Goal: Task Accomplishment & Management: Use online tool/utility

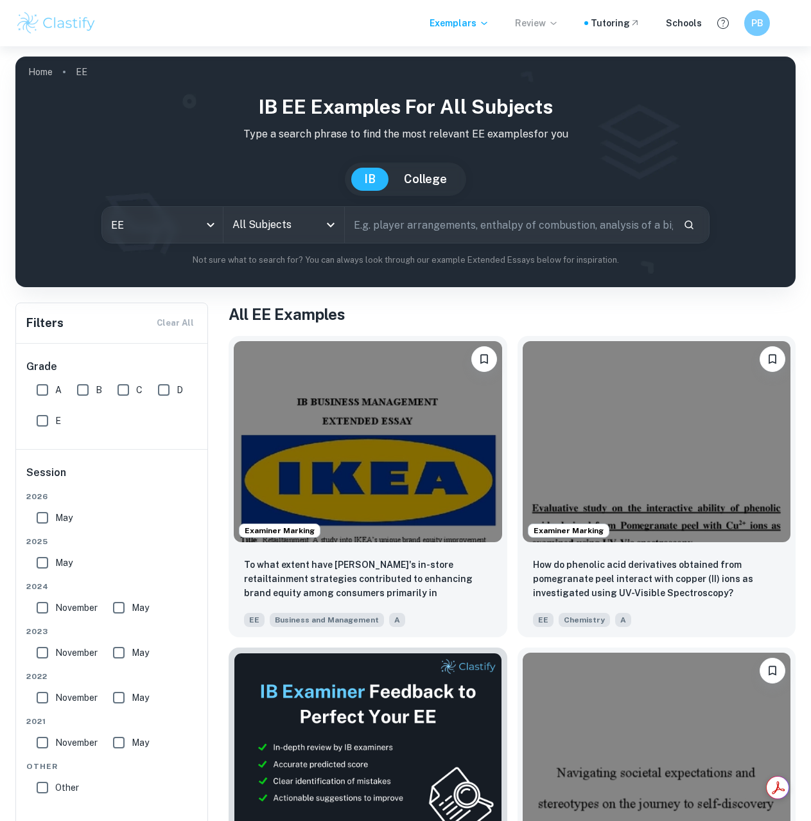
click at [556, 24] on icon at bounding box center [553, 23] width 6 height 3
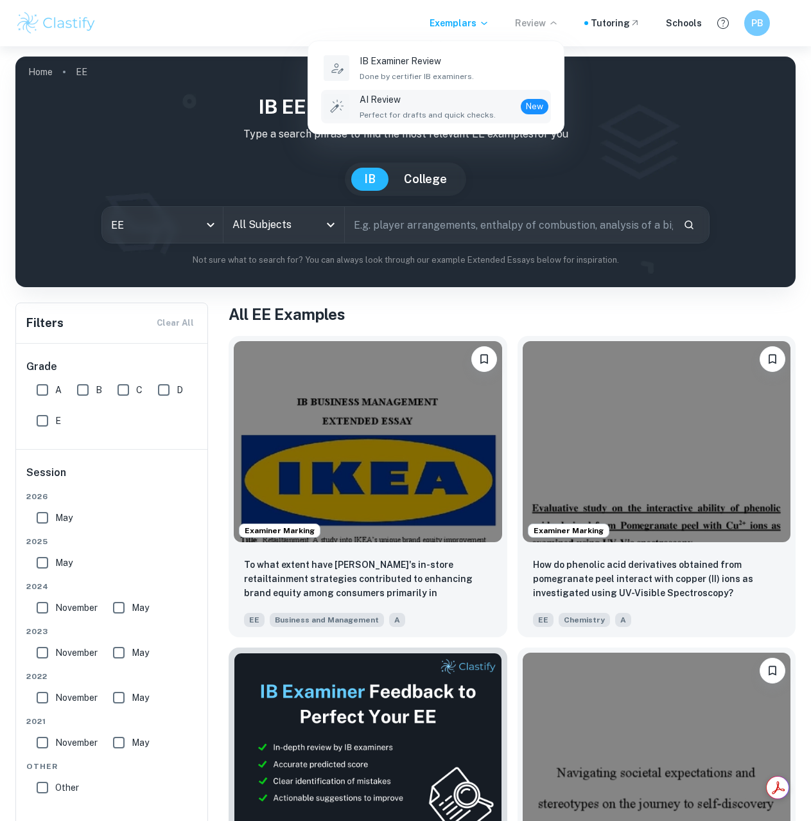
click at [429, 96] on p "AI Review" at bounding box center [428, 99] width 136 height 14
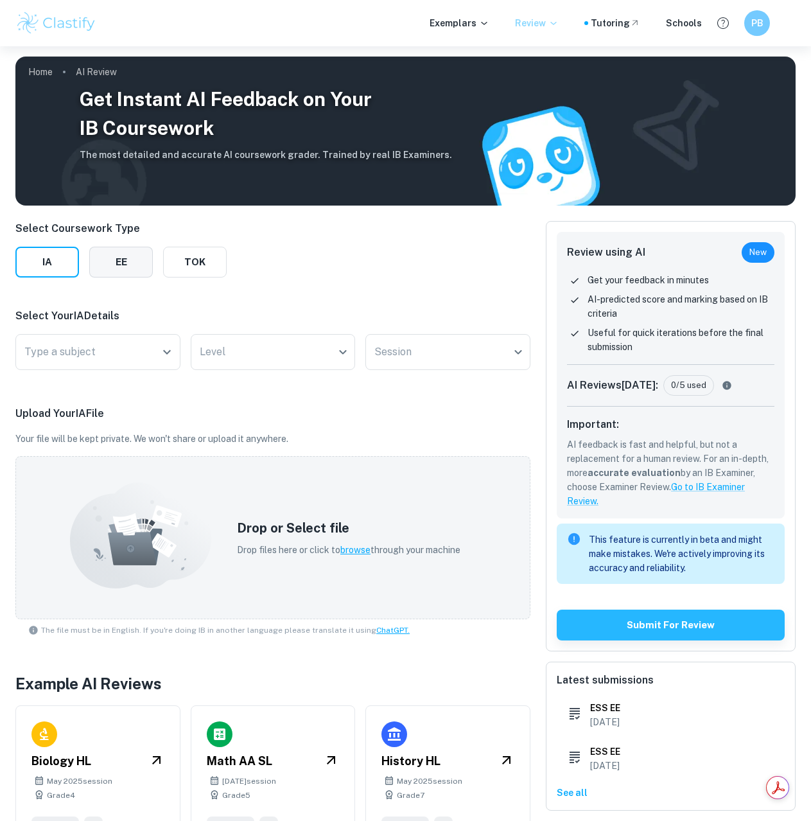
click at [114, 274] on button "EE" at bounding box center [121, 262] width 64 height 31
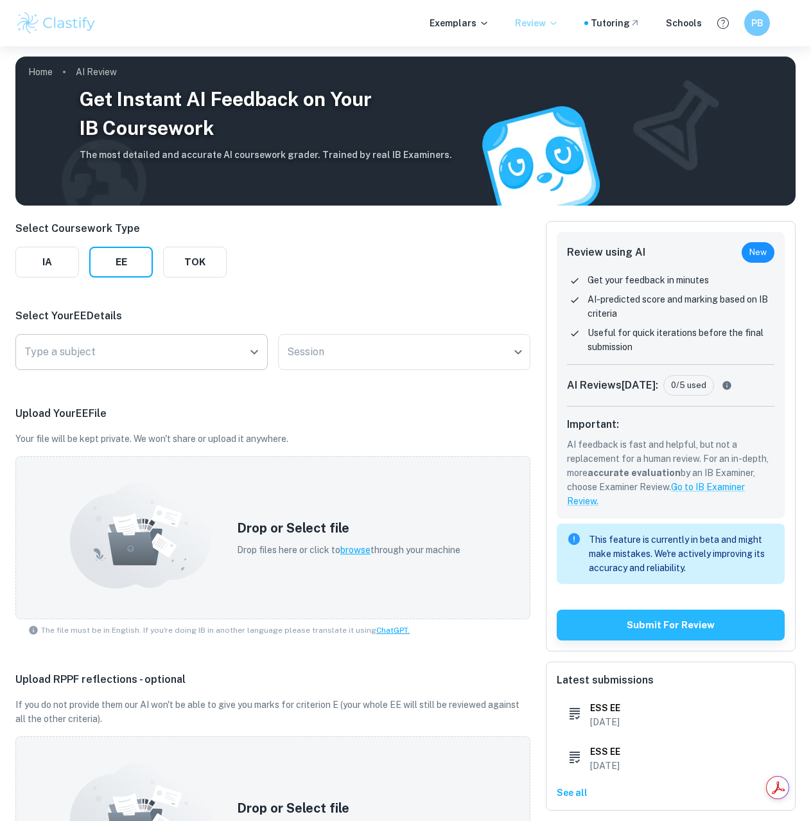
click at [132, 348] on input "Type a subject" at bounding box center [132, 352] width 222 height 24
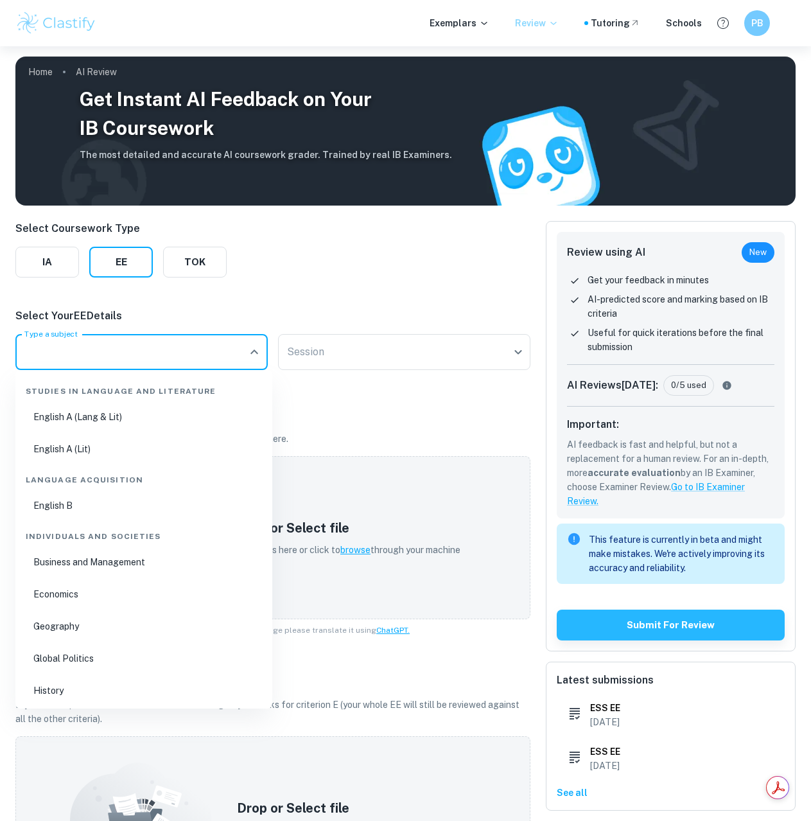
scroll to position [268, 0]
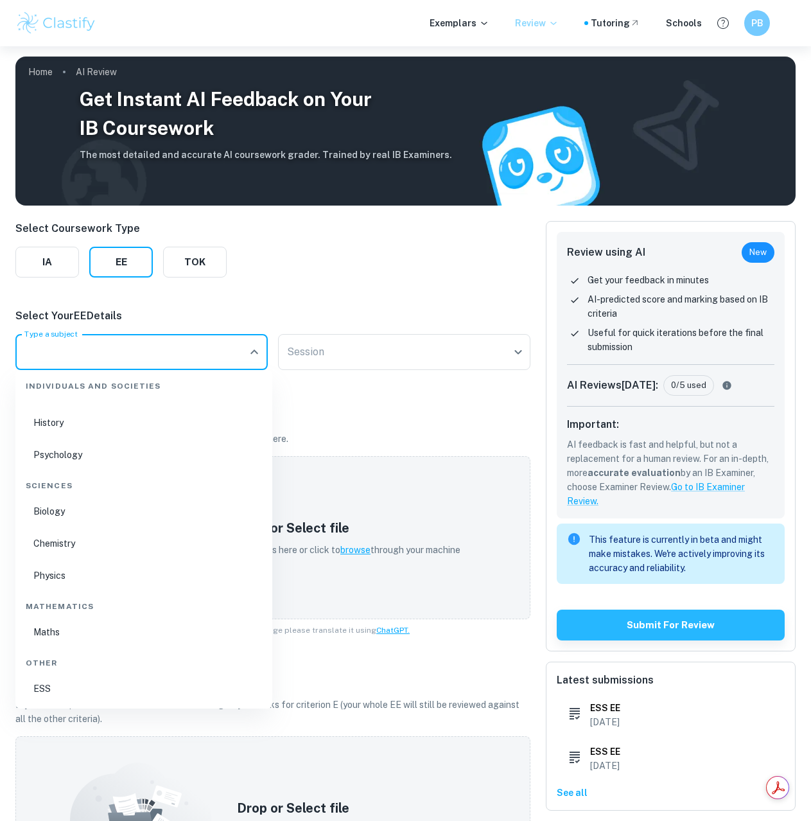
click at [51, 685] on li "ESS" at bounding box center [144, 689] width 247 height 30
type input "ESS"
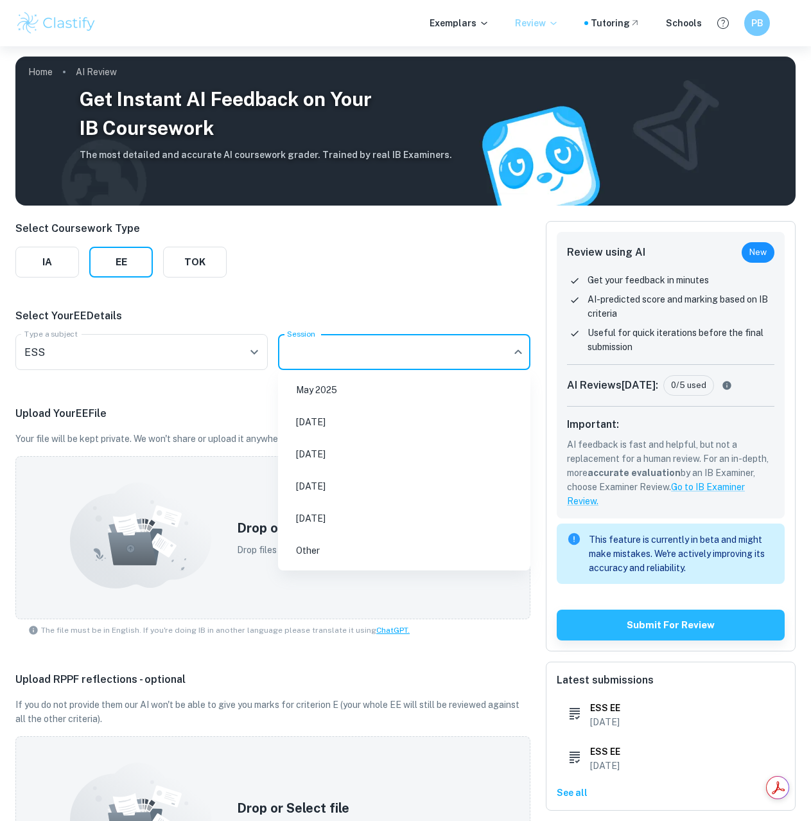
click at [428, 356] on body "We value your privacy We use cookies to enhance your browsing experience, serve…" at bounding box center [405, 456] width 811 height 821
click at [302, 456] on li "[DATE]" at bounding box center [404, 454] width 242 height 30
type input "M26"
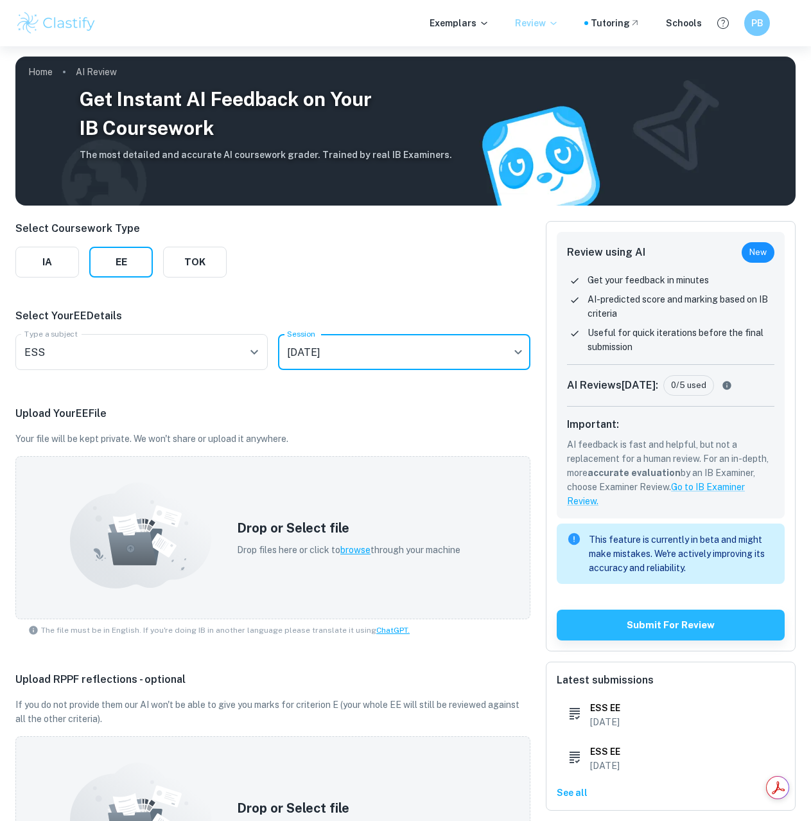
click at [252, 422] on div "Upload Your EE File Your file will be kept private. We won't share or upload it…" at bounding box center [272, 523] width 515 height 235
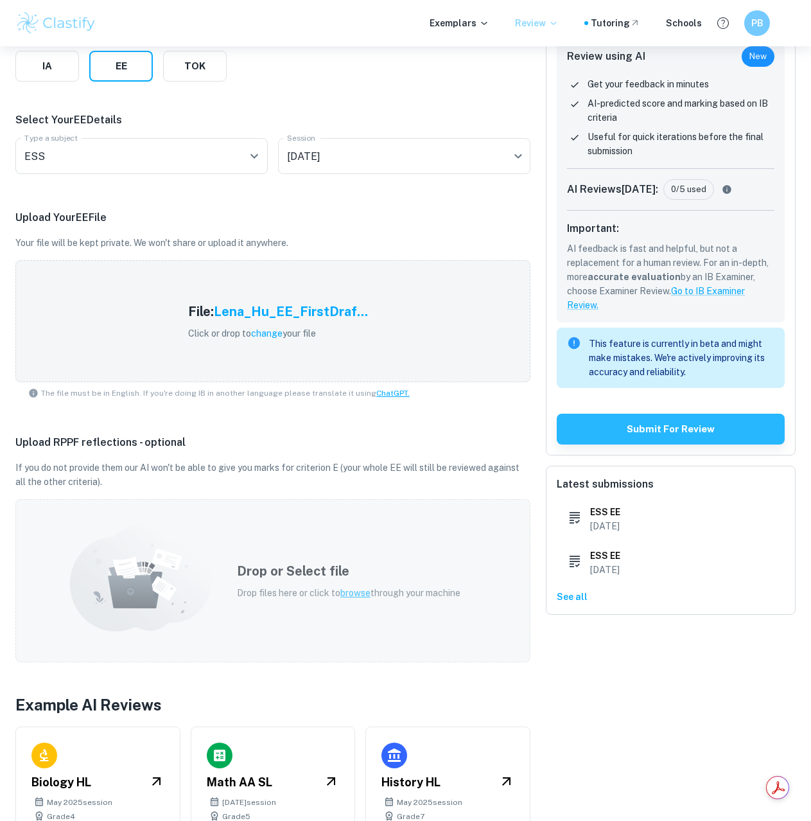
scroll to position [258, 0]
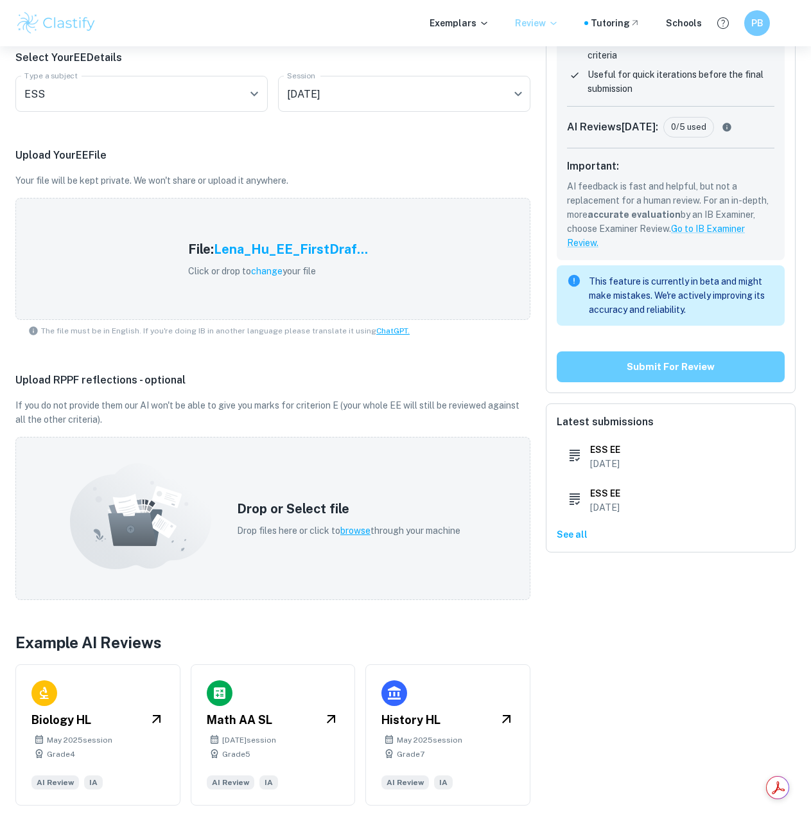
click at [642, 368] on button "Submit for review" at bounding box center [671, 366] width 228 height 31
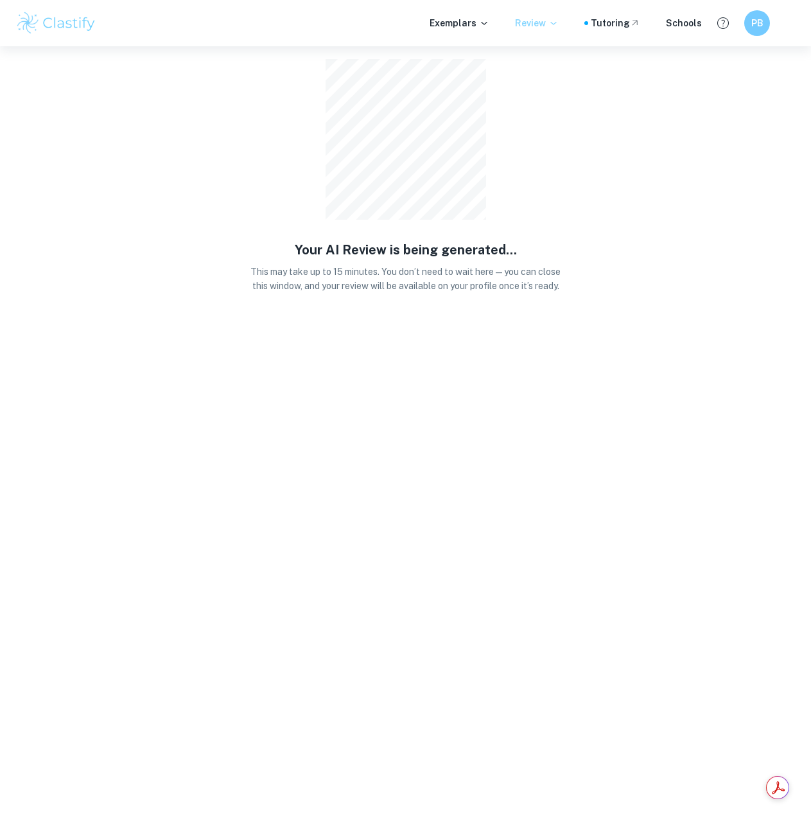
scroll to position [0, 0]
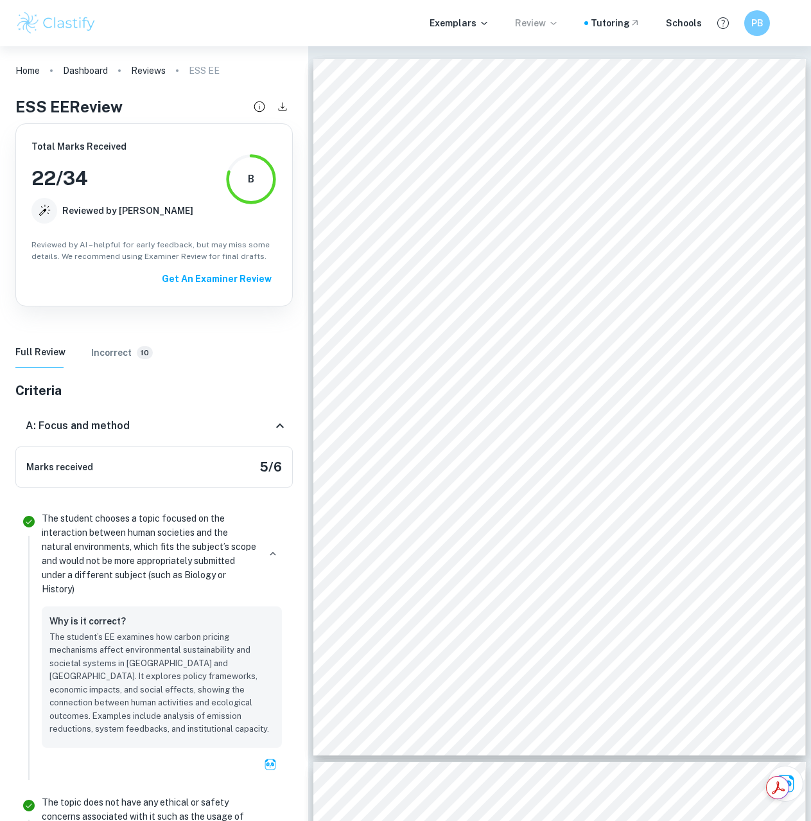
click at [120, 346] on h6 "Incorrect" at bounding box center [111, 353] width 40 height 14
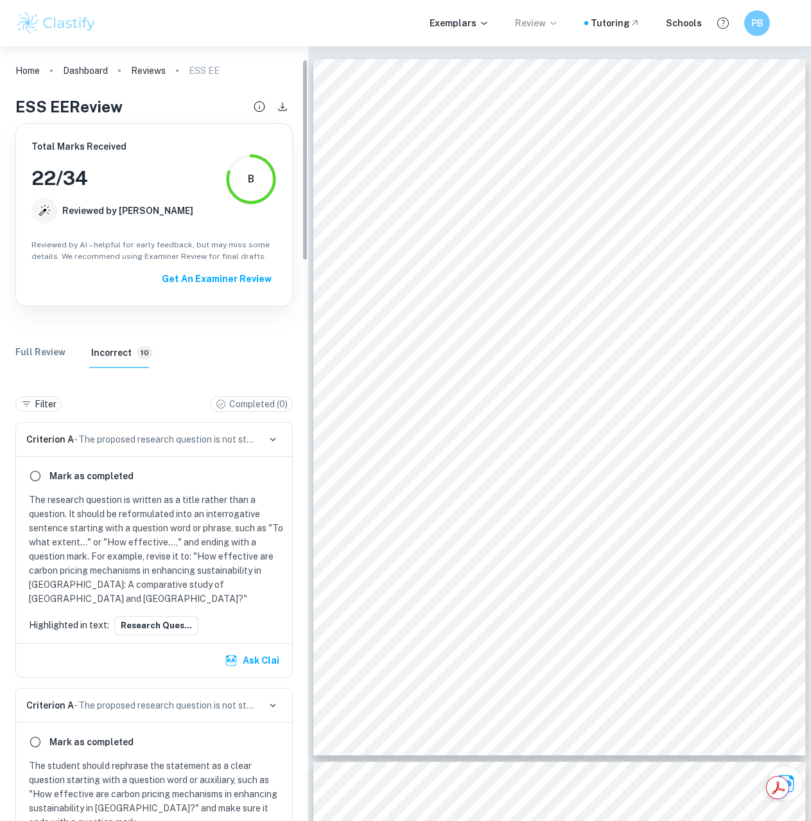
scroll to position [128, 0]
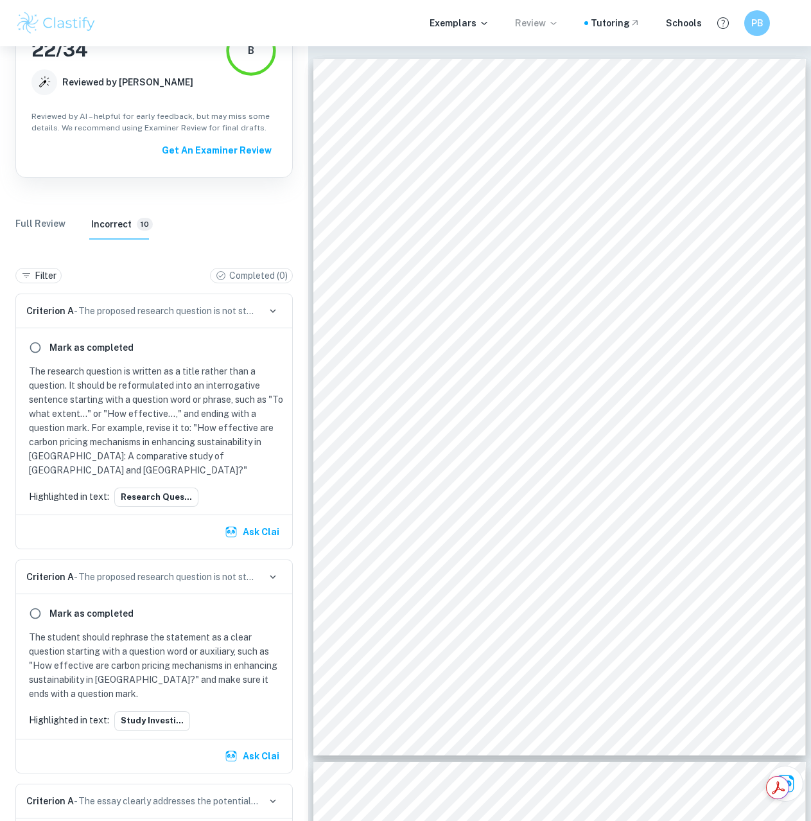
click at [65, 229] on div "Full Review Incorrect 10" at bounding box center [153, 224] width 277 height 31
click at [60, 224] on Review "Full Review" at bounding box center [40, 224] width 50 height 31
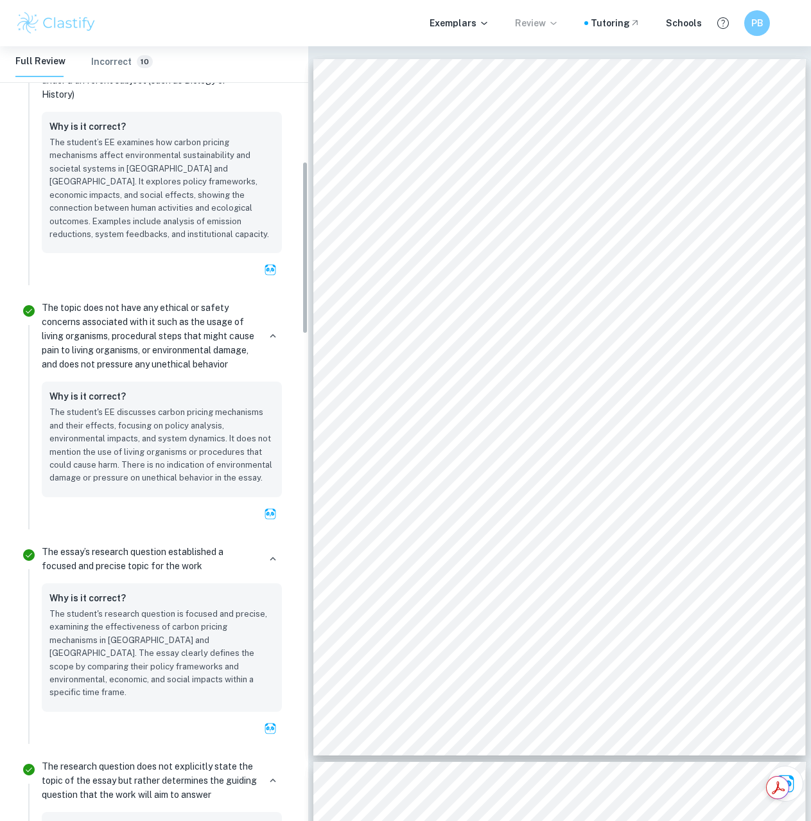
scroll to position [514, 0]
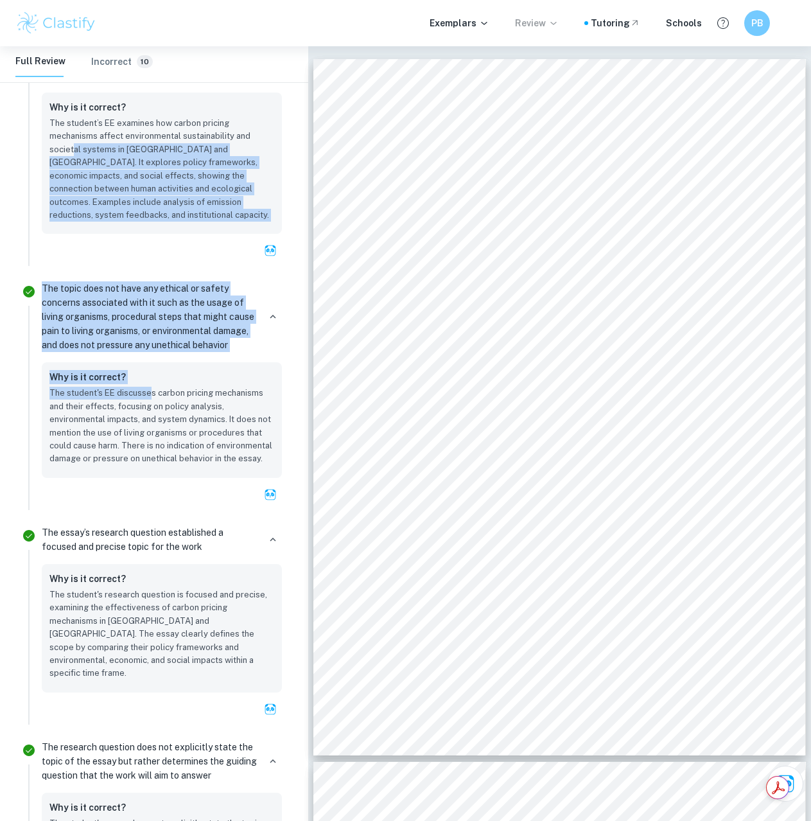
drag, startPoint x: 71, startPoint y: 150, endPoint x: 148, endPoint y: 396, distance: 257.6
click at [123, 322] on p "The topic does not have any ethical or safety concerns associated with it such …" at bounding box center [150, 316] width 217 height 71
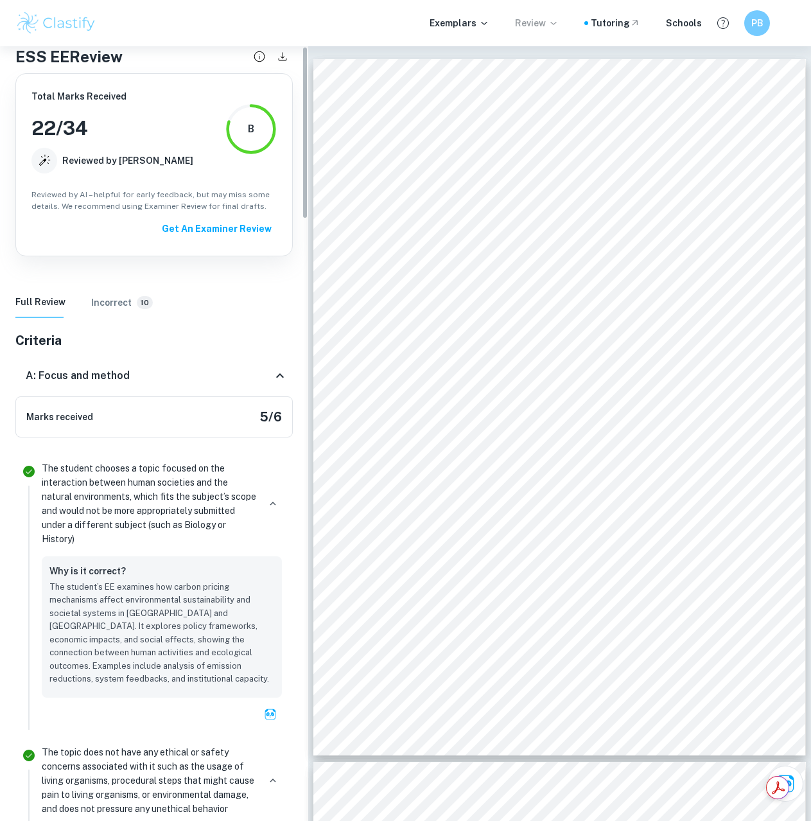
scroll to position [0, 0]
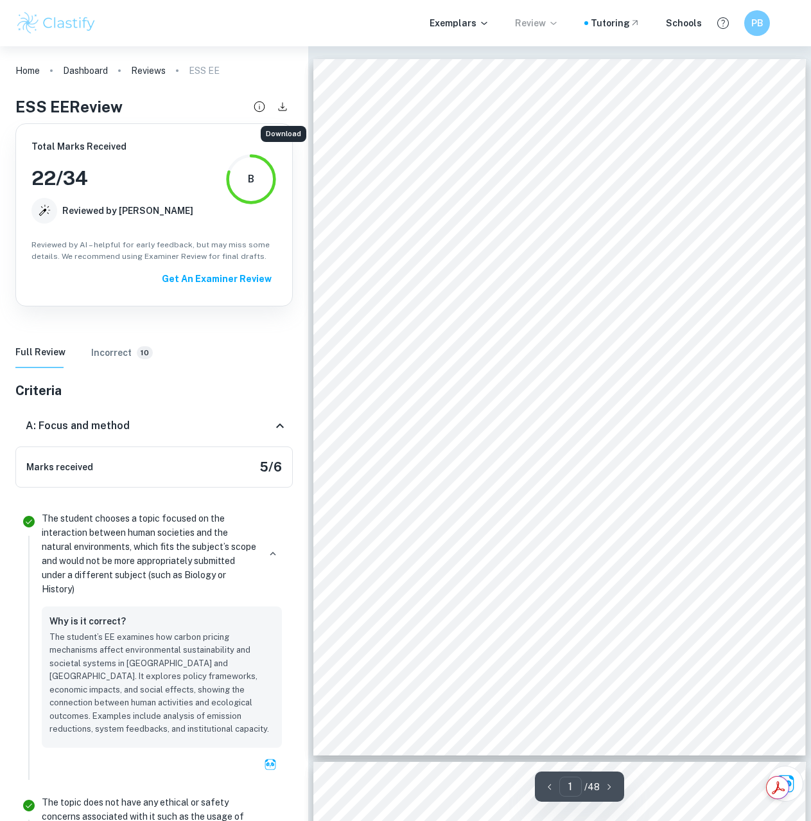
click at [279, 106] on icon "Download" at bounding box center [283, 107] width 14 height 14
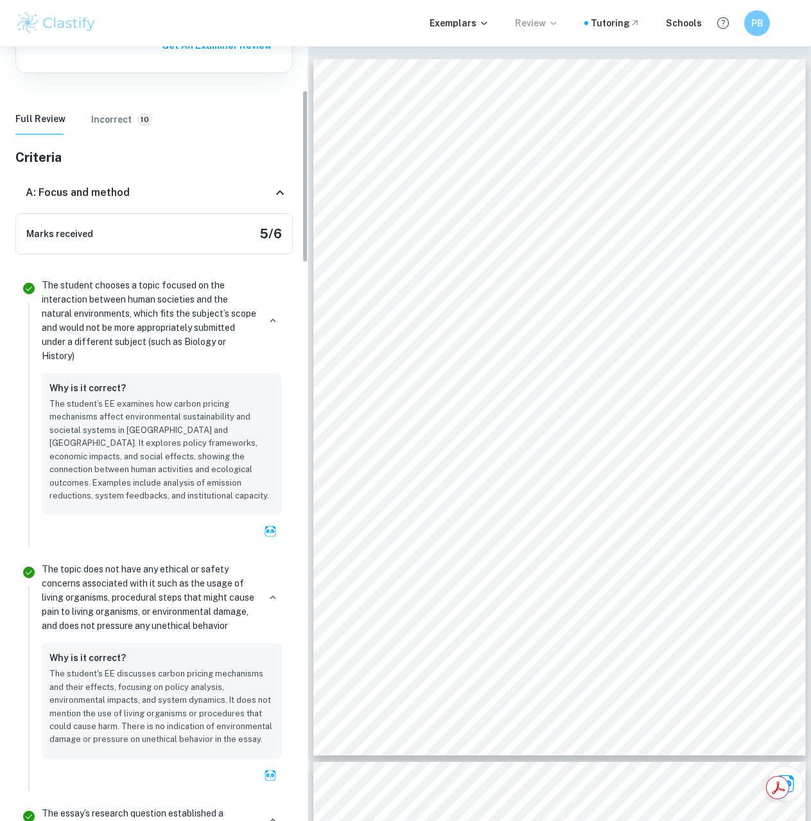
scroll to position [257, 0]
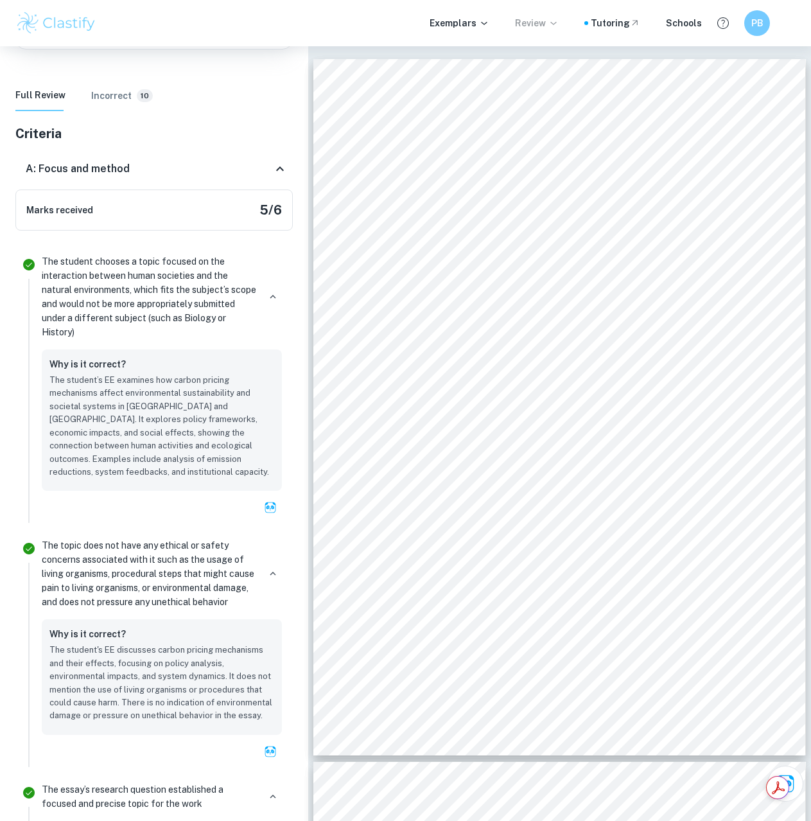
drag, startPoint x: 28, startPoint y: 170, endPoint x: 100, endPoint y: 184, distance: 73.4
click at [100, 184] on div "A: Focus and method" at bounding box center [153, 168] width 277 height 41
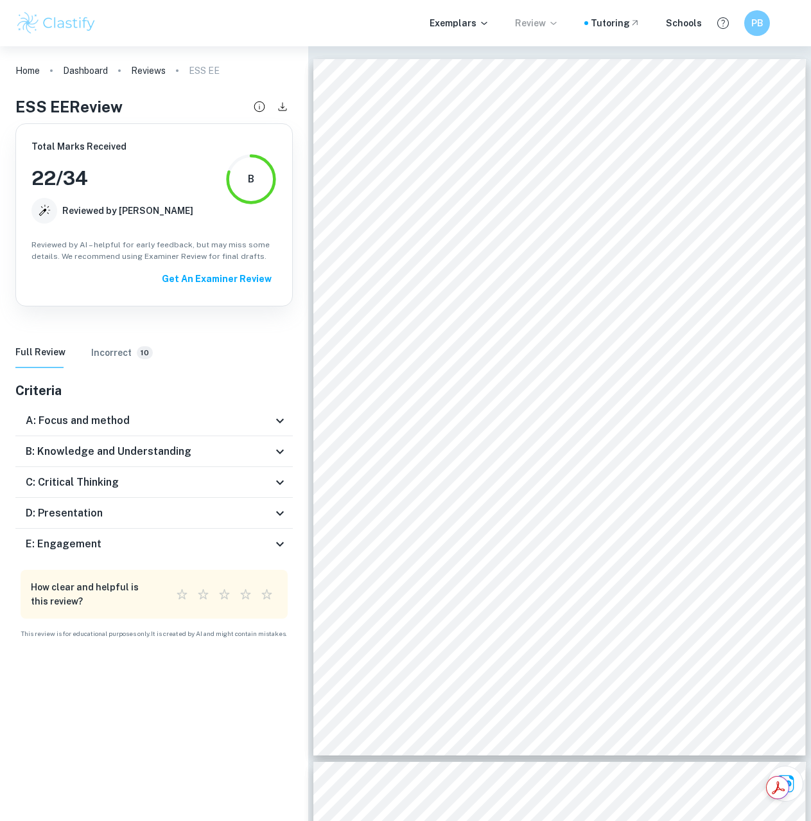
scroll to position [0, 0]
click at [149, 417] on div "A: Focus and method" at bounding box center [149, 420] width 247 height 15
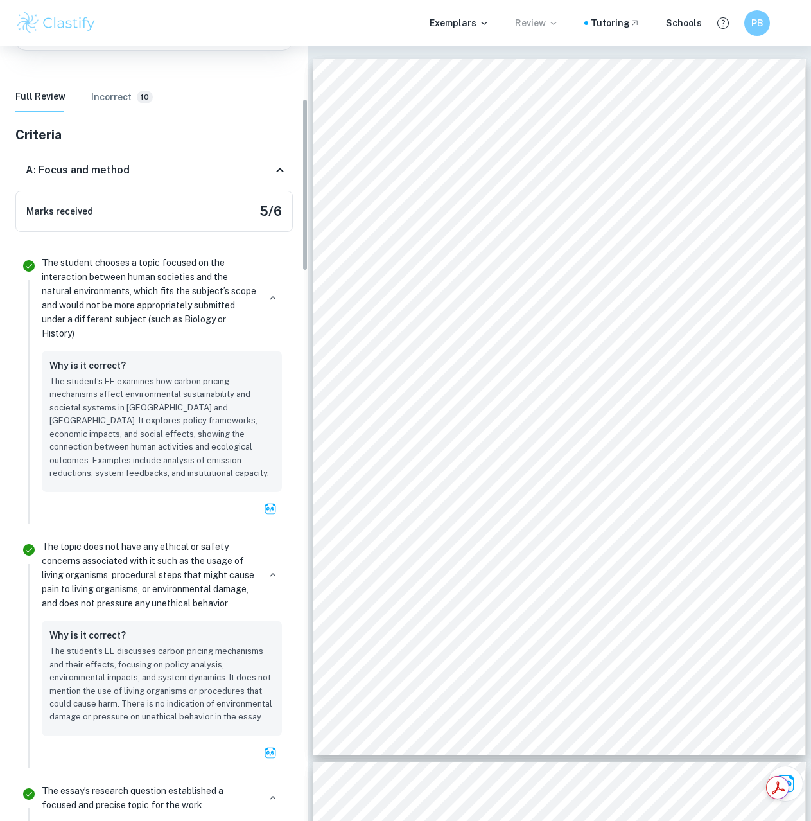
scroll to position [257, 0]
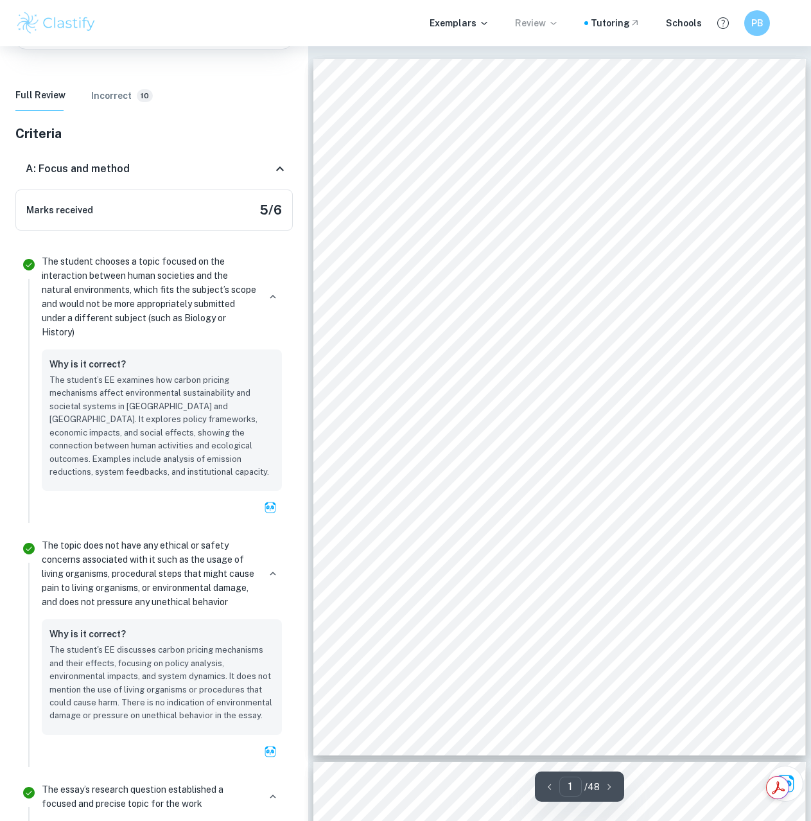
drag, startPoint x: 706, startPoint y: 291, endPoint x: 694, endPoint y: 288, distance: 12.5
click at [694, 288] on div "1 Extended Essay Environmental Systems and Societies Word Count: 4000 words Res…" at bounding box center [559, 407] width 493 height 696
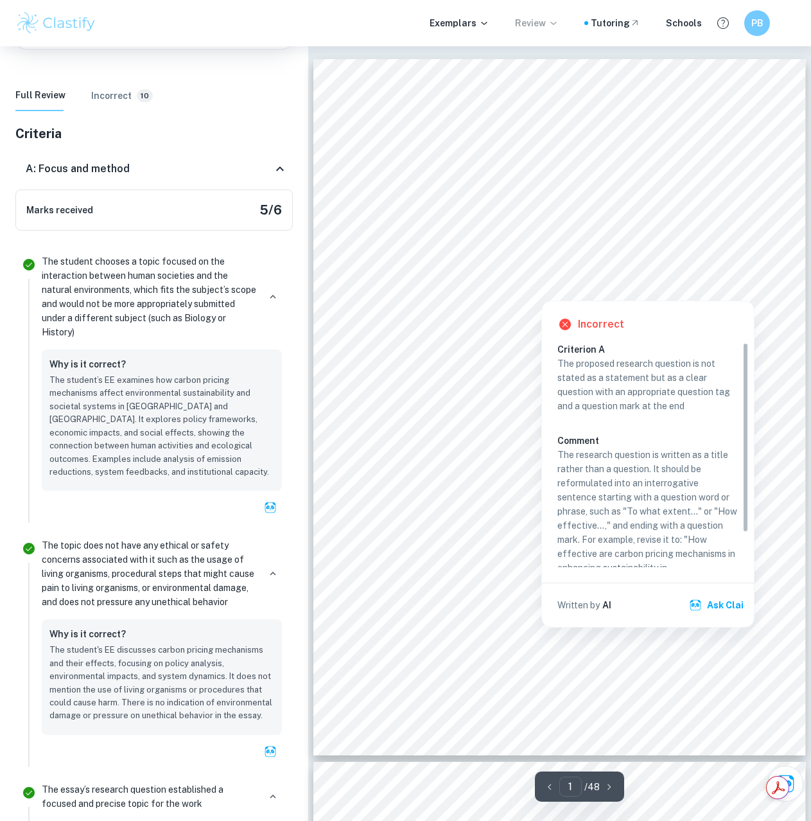
drag, startPoint x: 694, startPoint y: 290, endPoint x: 511, endPoint y: 278, distance: 183.5
click at [525, 276] on div at bounding box center [541, 285] width 307 height 26
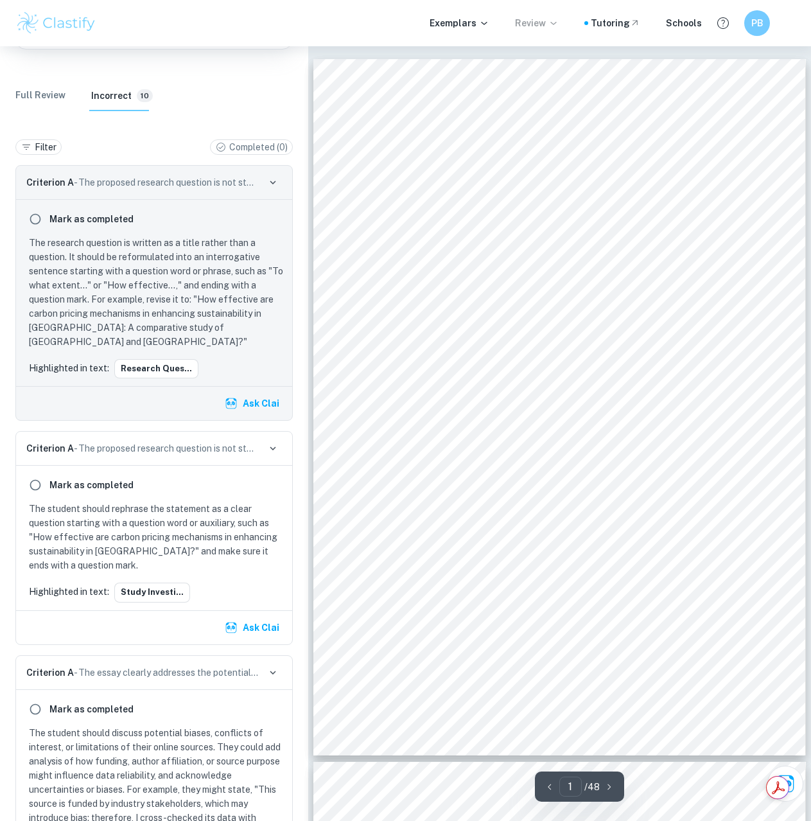
scroll to position [109, 0]
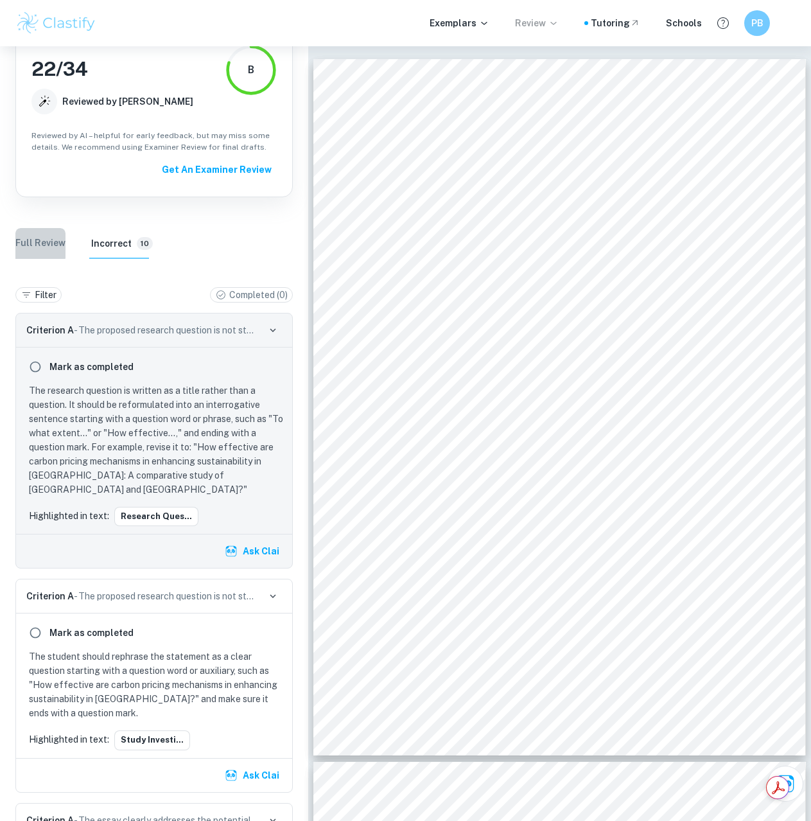
click at [39, 236] on Review "Full Review" at bounding box center [40, 243] width 50 height 31
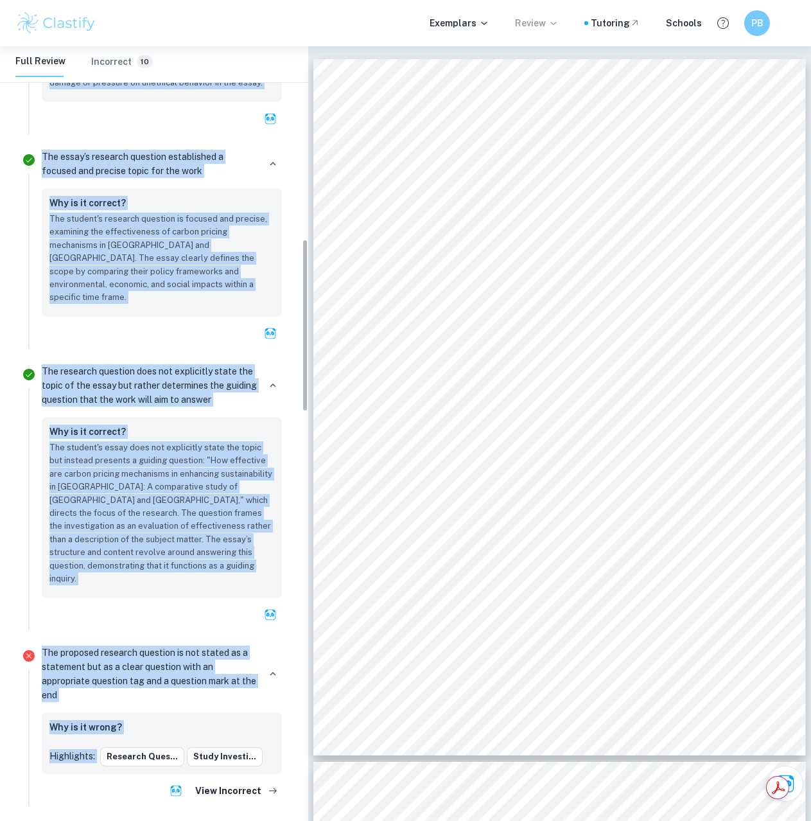
scroll to position [920, 0]
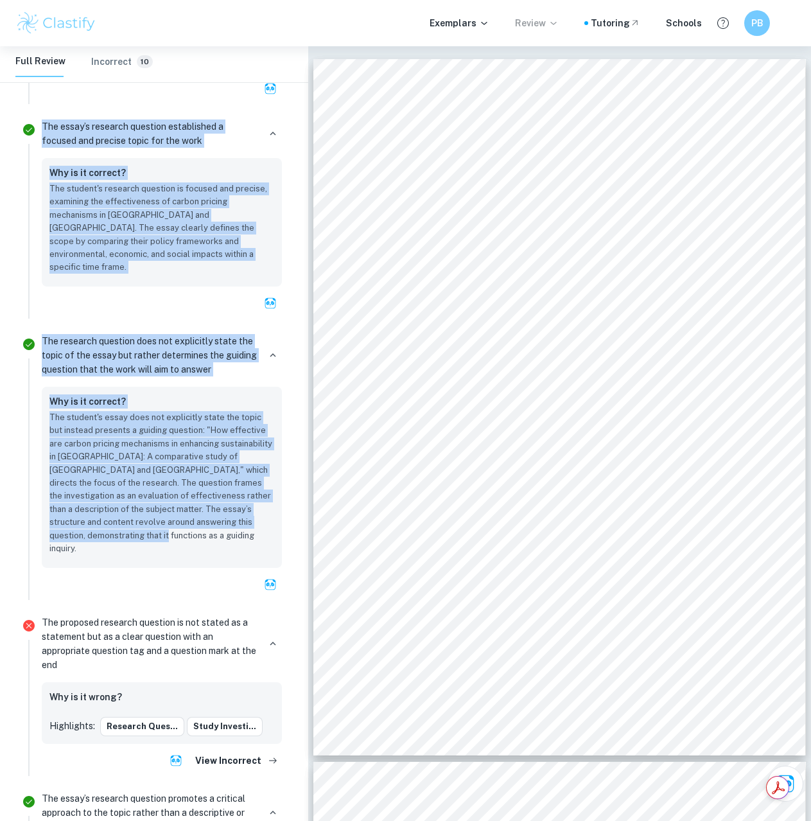
drag, startPoint x: 44, startPoint y: 261, endPoint x: 118, endPoint y: 526, distance: 275.5
copy ul "Lor ipsumdo sitamet c adipi elitsed do eiu temporincid utlabor etdol magnaaliq …"
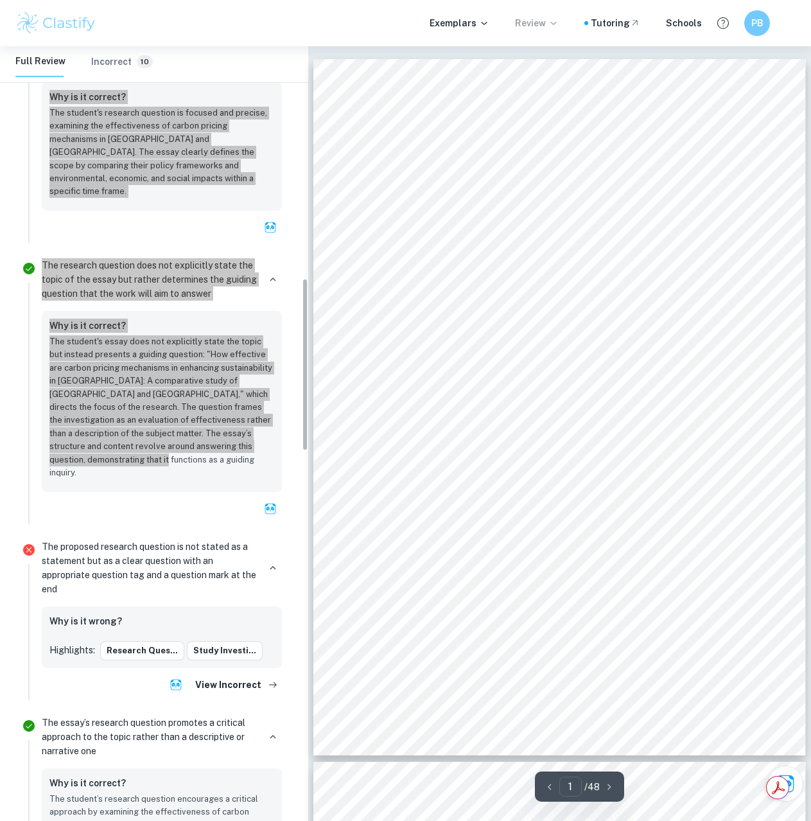
scroll to position [1049, 0]
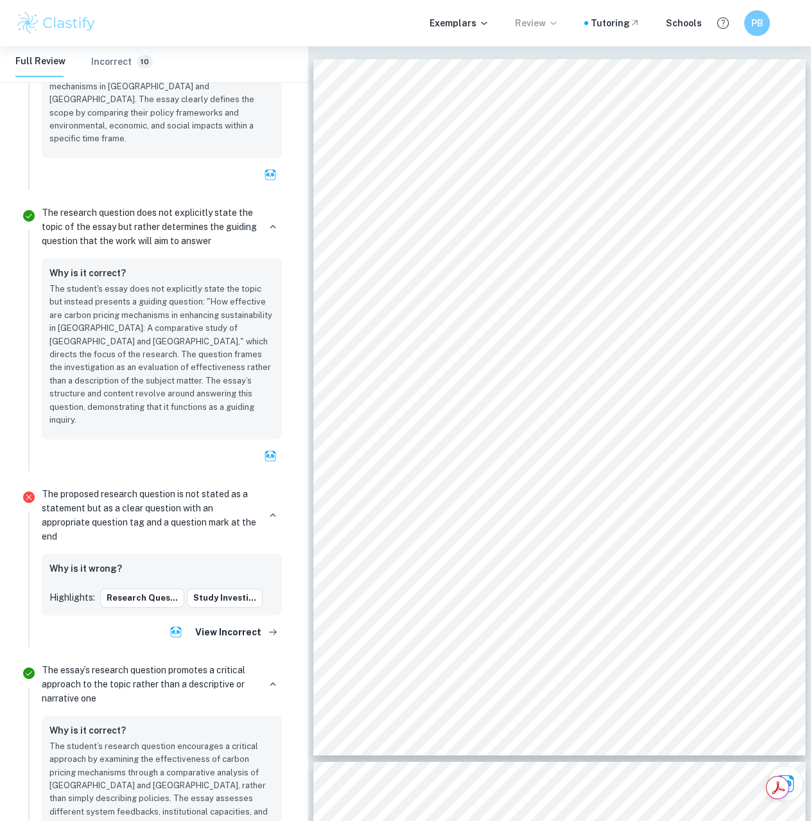
click at [105, 487] on p "The proposed research question is not stated as a statement but as a clear ques…" at bounding box center [150, 515] width 217 height 57
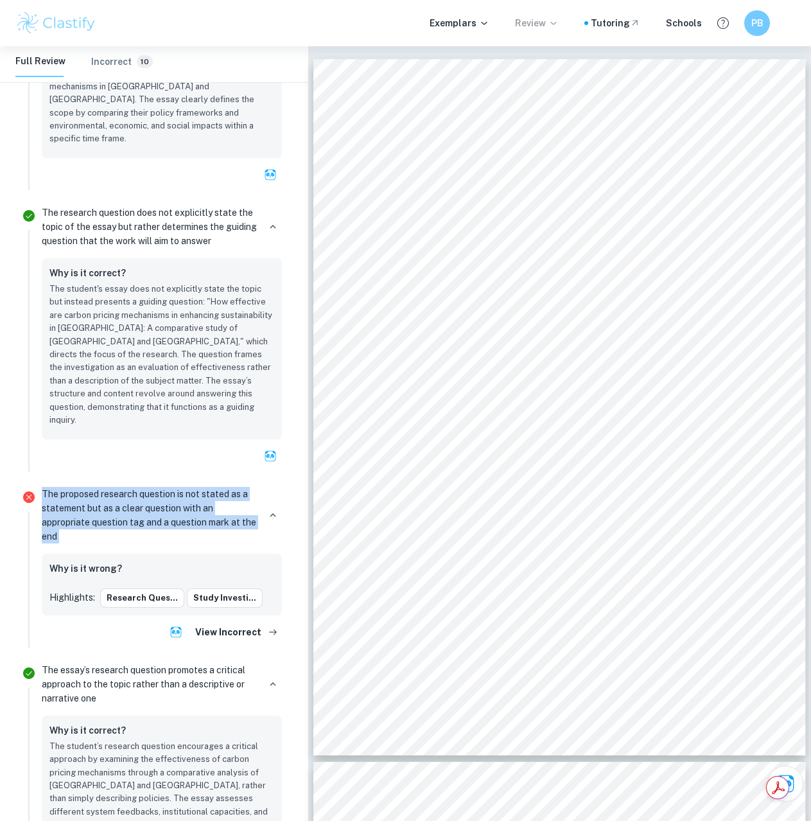
click at [105, 487] on p "The proposed research question is not stated as a statement but as a clear ques…" at bounding box center [150, 515] width 217 height 57
copy div "The proposed research question is not stated as a statement but as a clear ques…"
drag, startPoint x: 179, startPoint y: 502, endPoint x: 172, endPoint y: 489, distance: 15.2
click at [172, 489] on p "The proposed research question is not stated as a statement but as a clear ques…" at bounding box center [150, 515] width 217 height 57
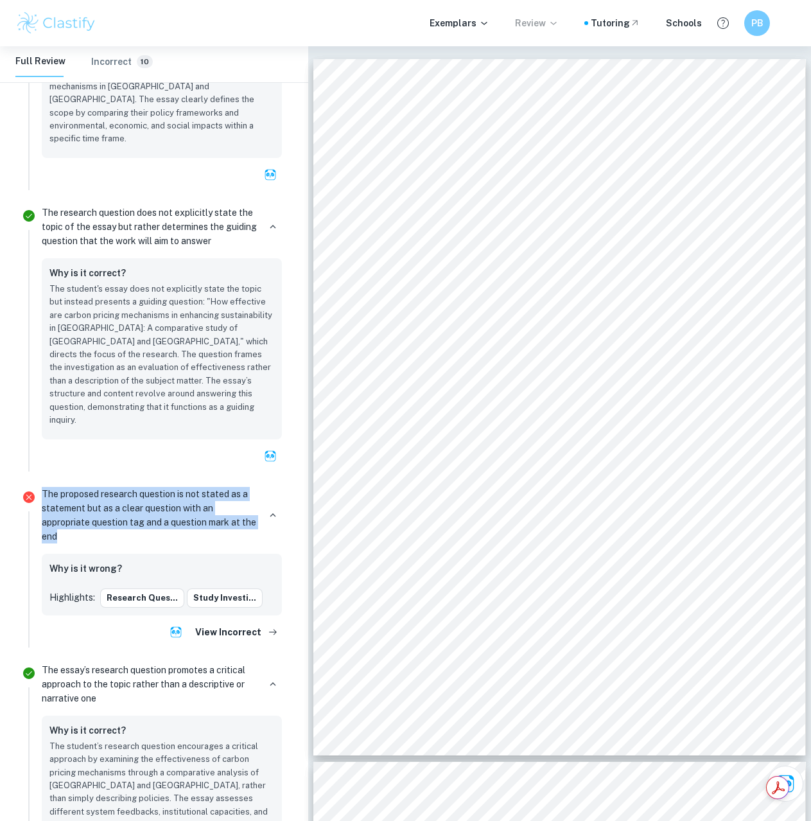
drag, startPoint x: 159, startPoint y: 514, endPoint x: 42, endPoint y: 471, distance: 124.3
click at [42, 487] on p "The proposed research question is not stated as a statement but as a clear ques…" at bounding box center [150, 515] width 217 height 57
copy p "The proposed research question is not stated as a statement but as a clear ques…"
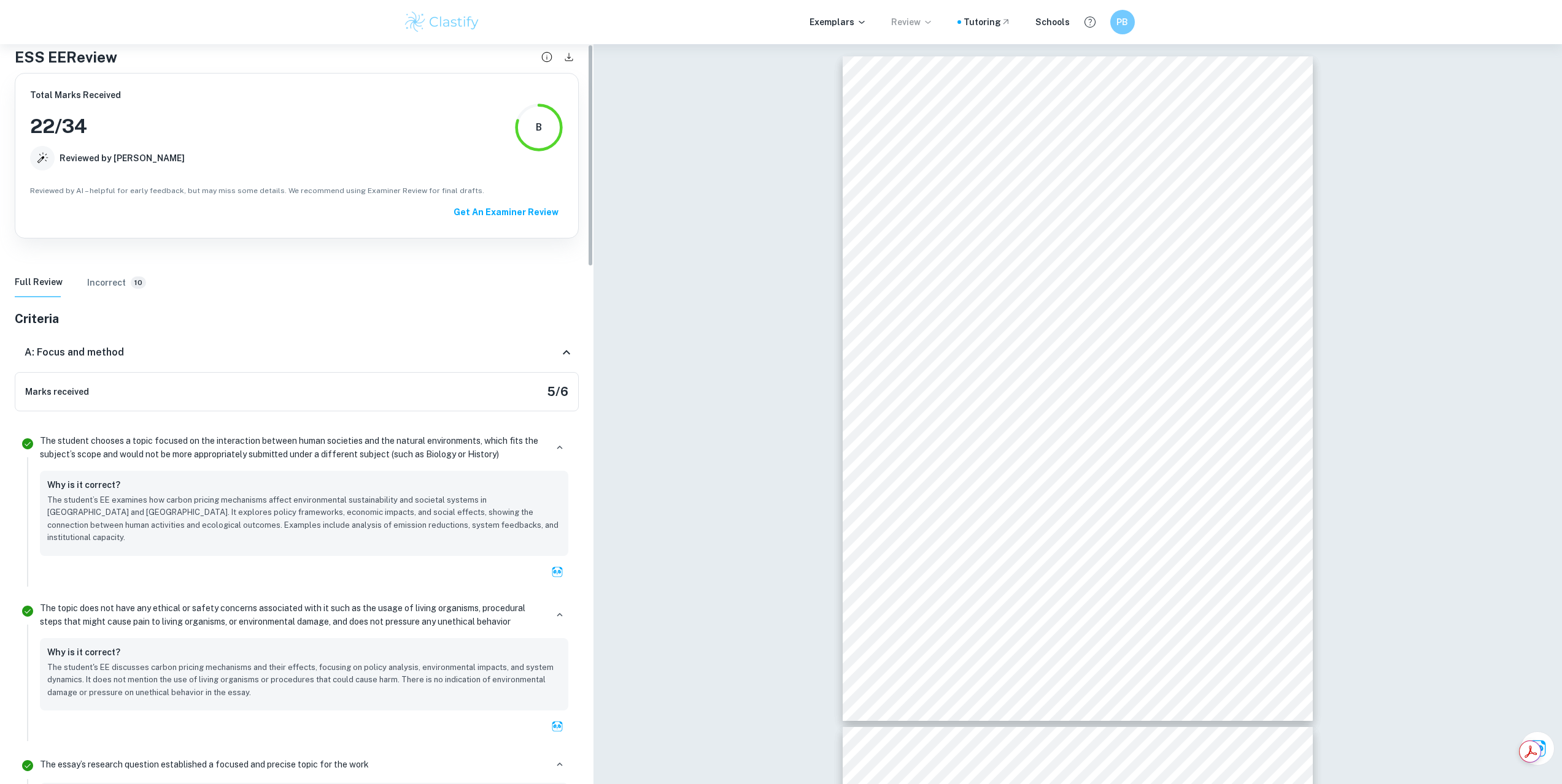
scroll to position [0, 0]
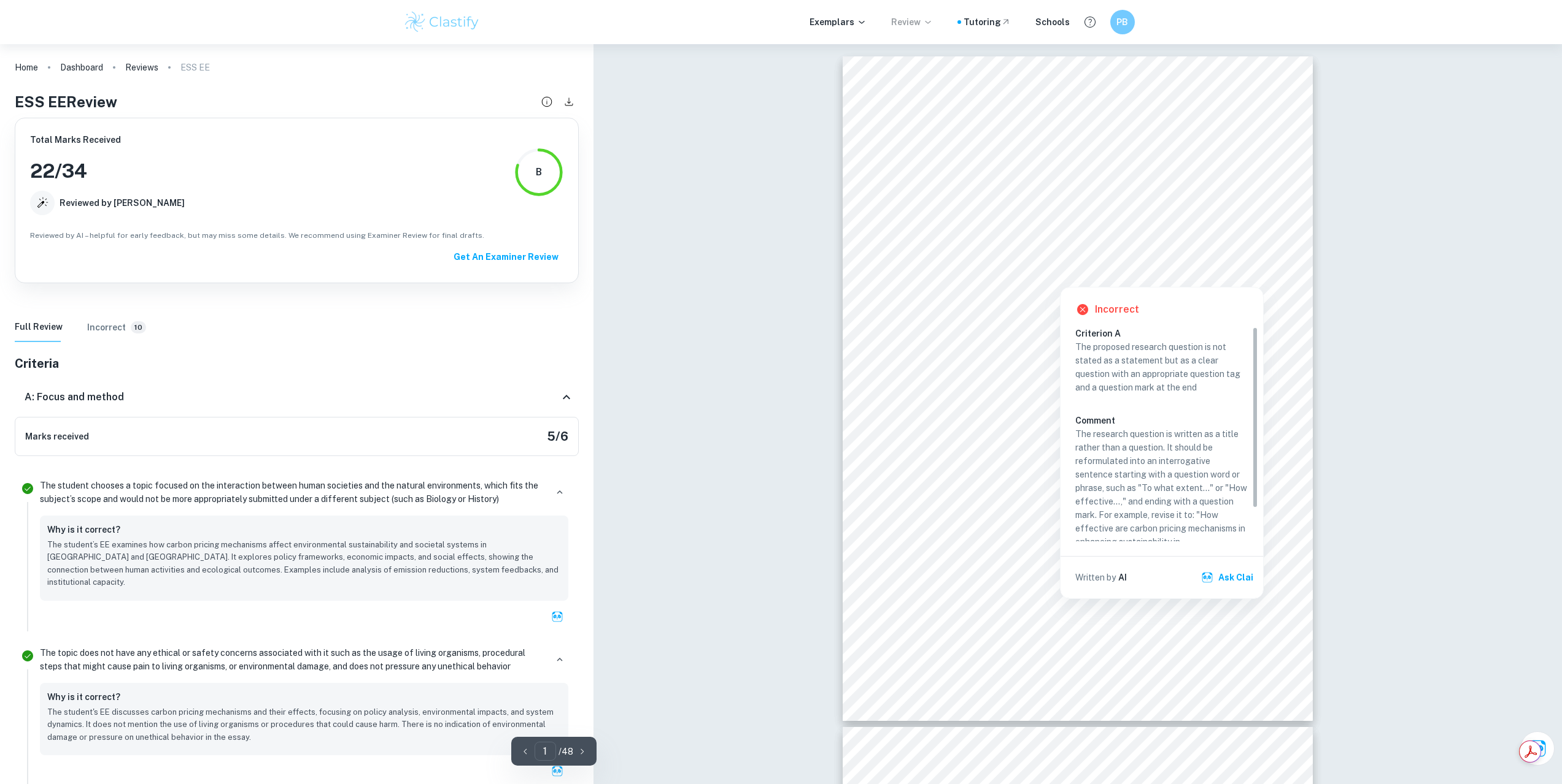
click at [775, 263] on div at bounding box center [1079, 262] width 331 height 25
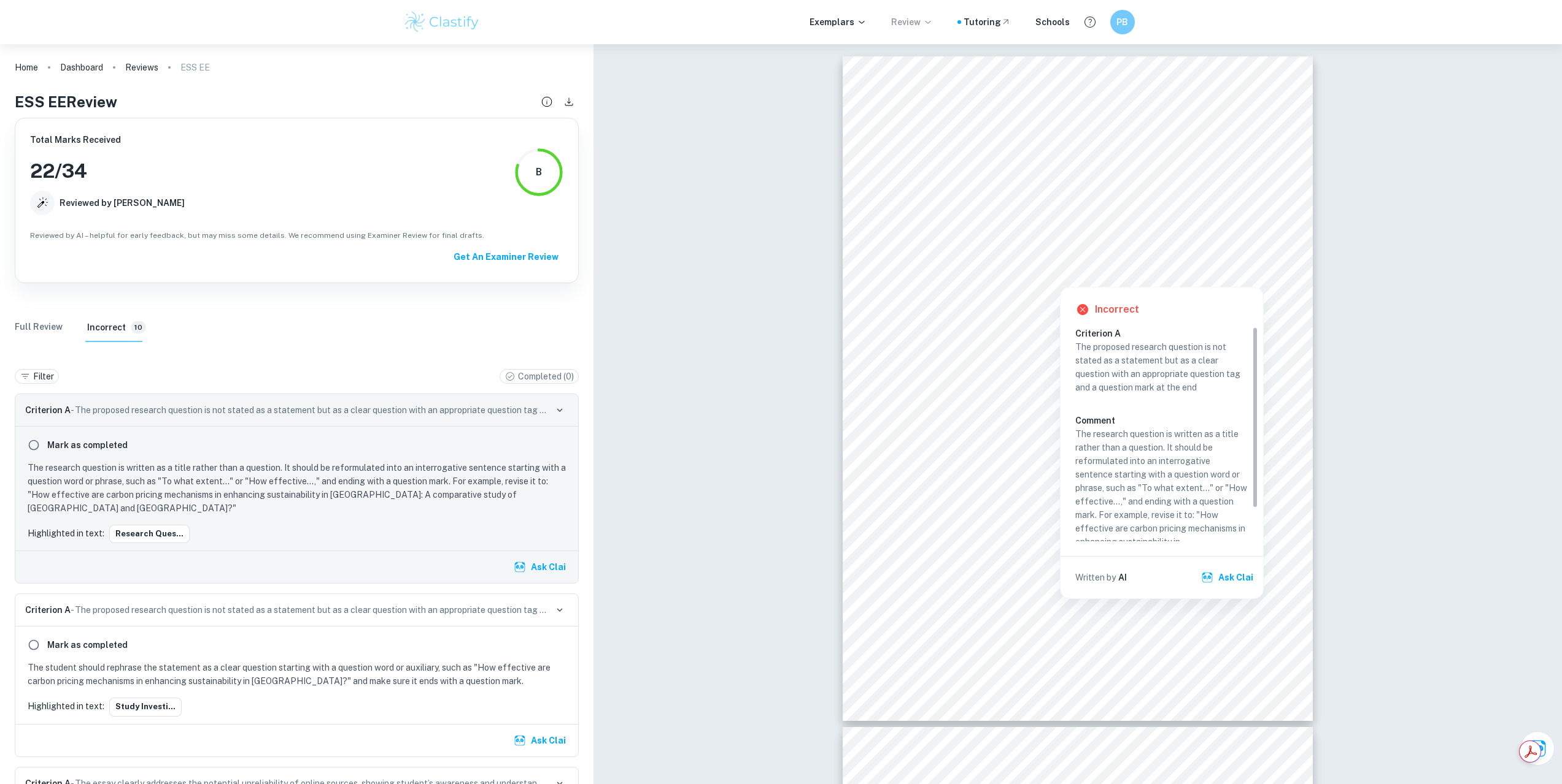
click at [37, 328] on Review "Full Review" at bounding box center [38, 328] width 48 height 30
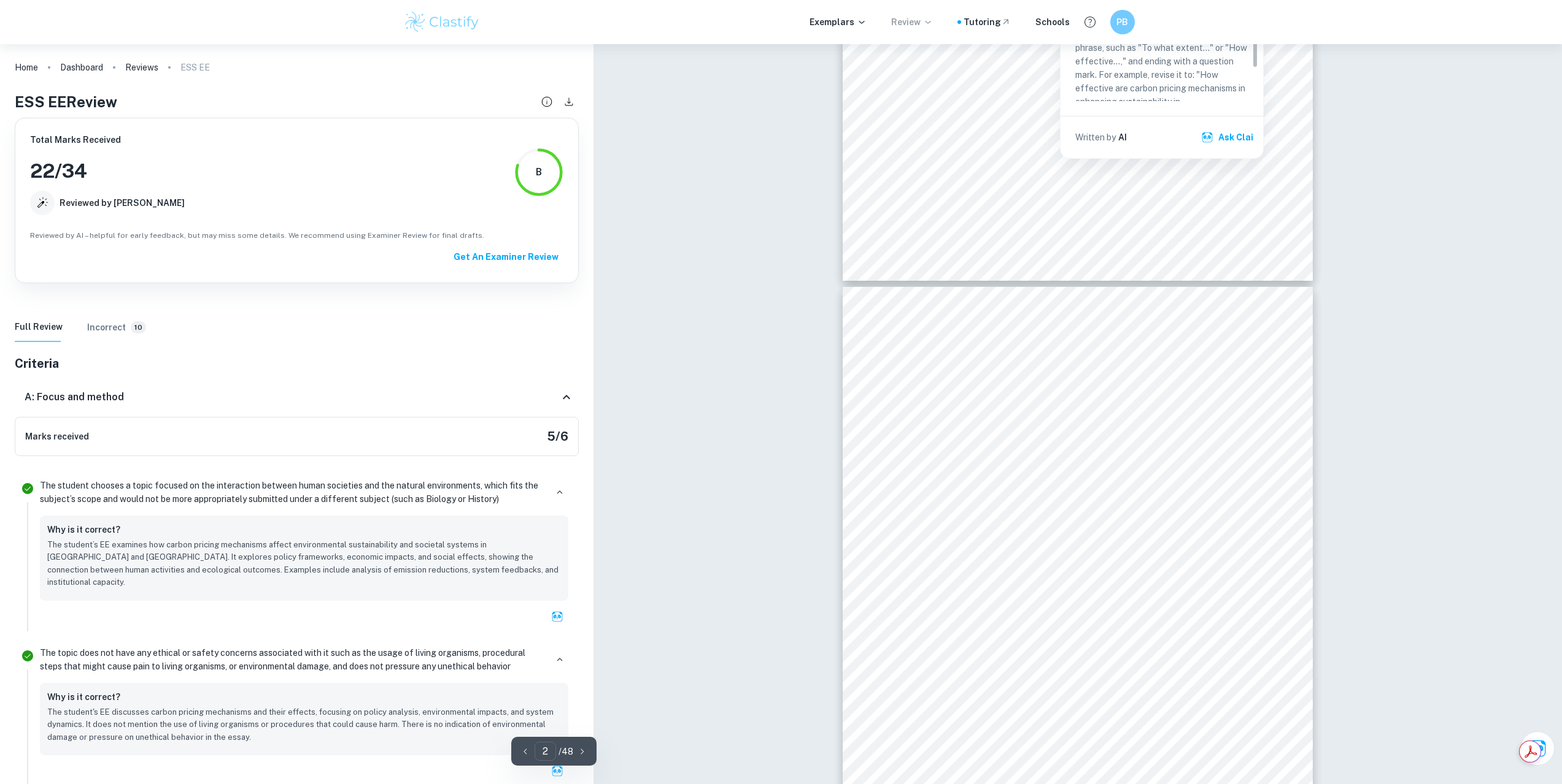
type input "1"
